Goal: Find specific page/section: Find specific page/section

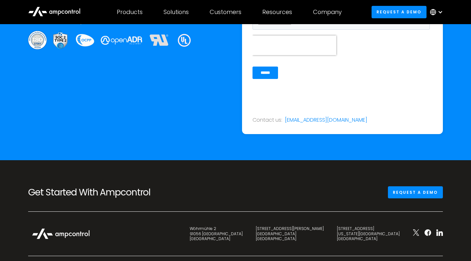
scroll to position [2460, 0]
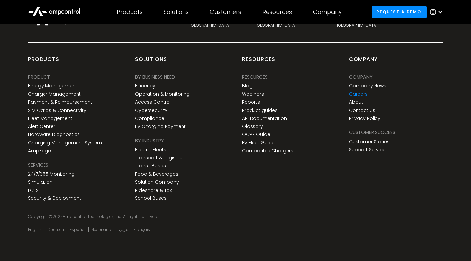
click at [349, 93] on link "Careers" at bounding box center [358, 94] width 19 height 6
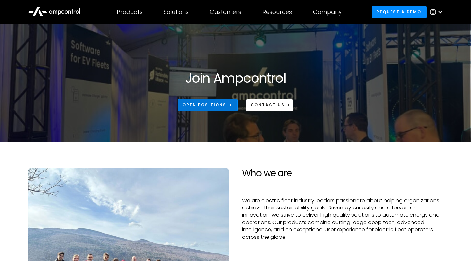
click at [203, 108] on link "Open Positions" at bounding box center [207, 105] width 60 height 12
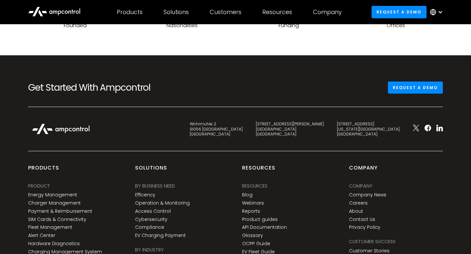
scroll to position [929, 0]
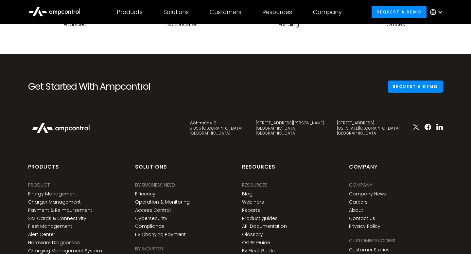
click at [274, 12] on div "Resources" at bounding box center [277, 11] width 30 height 7
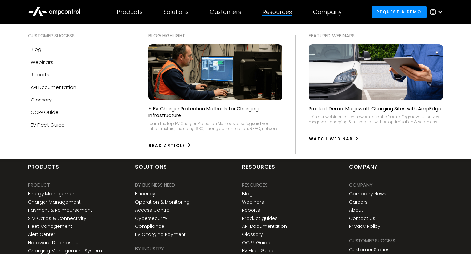
click at [325, 15] on div "Company" at bounding box center [327, 11] width 29 height 7
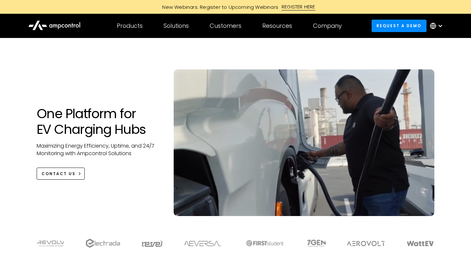
scroll to position [2445, 0]
